Goal: Information Seeking & Learning: Learn about a topic

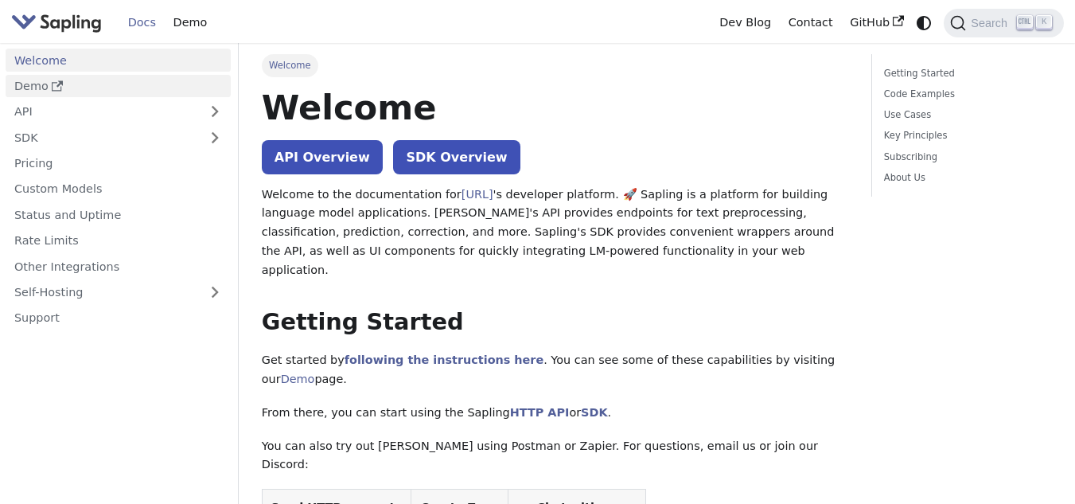
click at [58, 82] on use "Docs sidebar" at bounding box center [57, 86] width 11 height 10
